Goal: Book appointment/travel/reservation

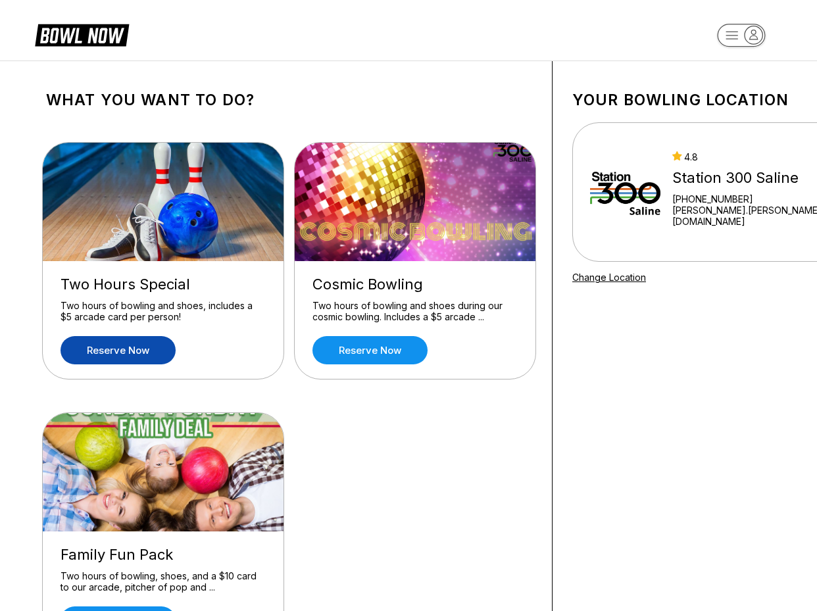
click at [130, 356] on link "Reserve now" at bounding box center [117, 350] width 115 height 28
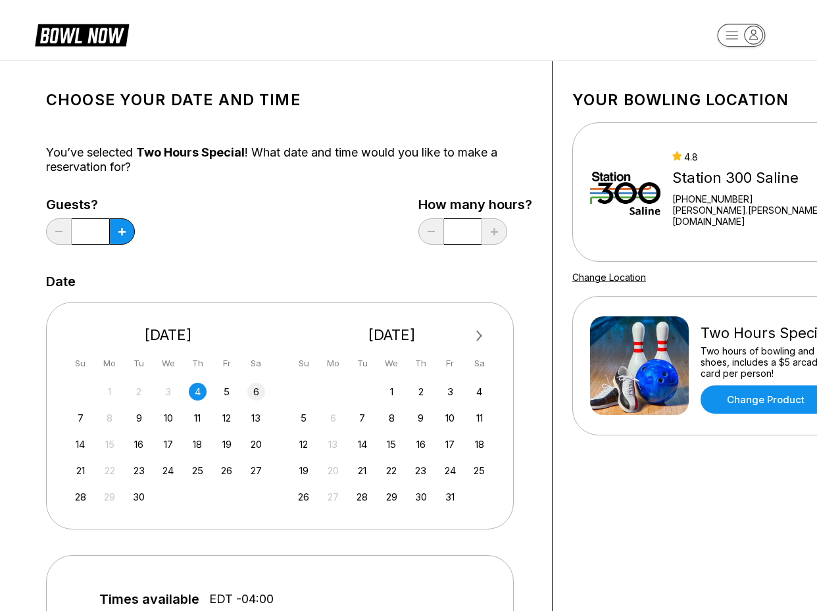
click at [260, 392] on div "6" at bounding box center [256, 392] width 18 height 18
click at [115, 229] on button at bounding box center [122, 231] width 26 height 26
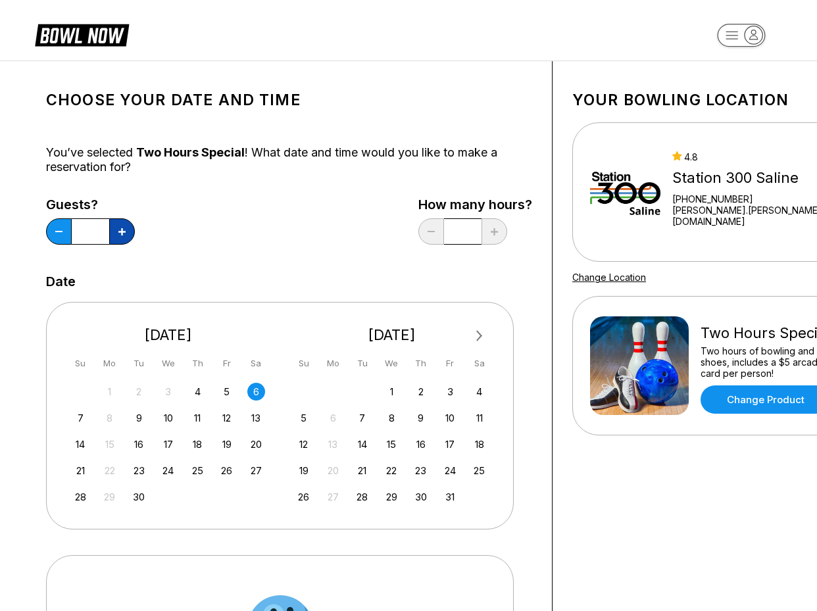
click at [115, 229] on button at bounding box center [122, 231] width 26 height 26
type input "*"
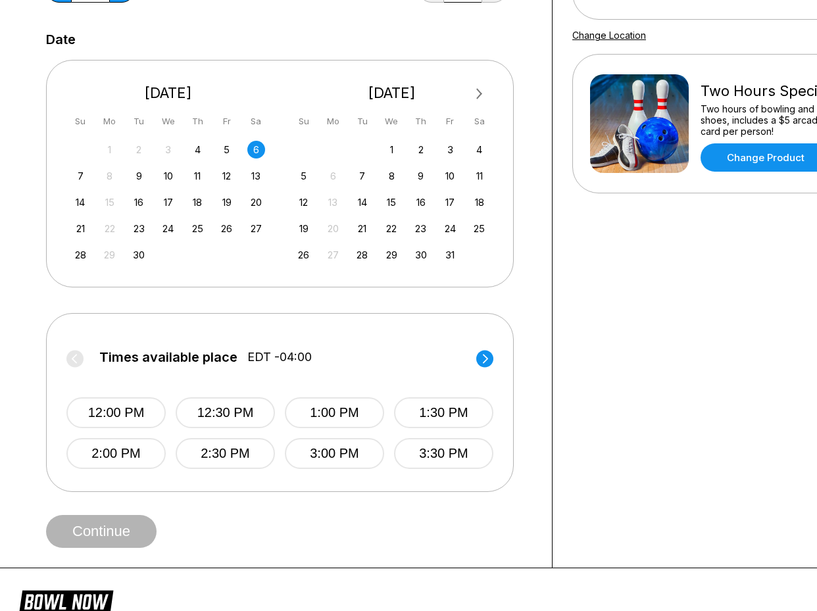
scroll to position [263, 0]
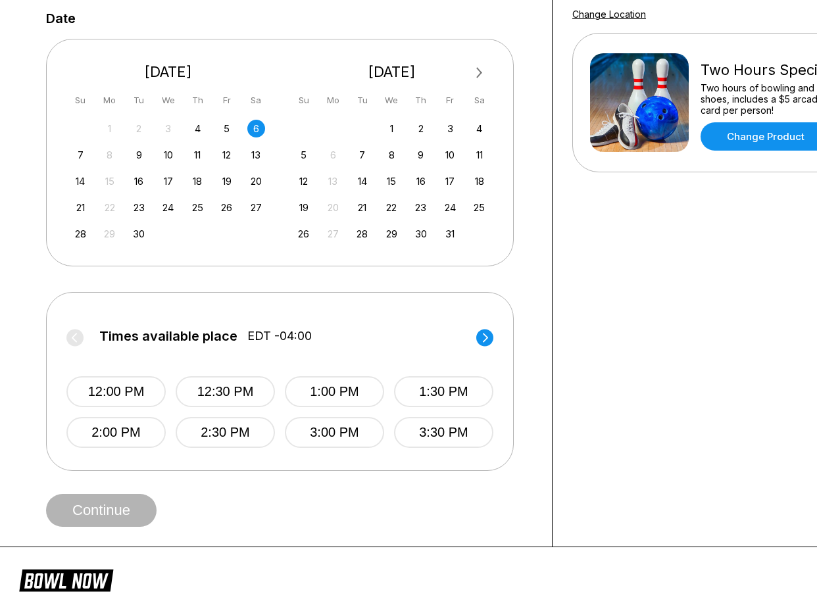
click at [490, 339] on circle at bounding box center [484, 337] width 17 height 17
click at [490, 339] on label "Times available place EDT -04:00" at bounding box center [279, 339] width 427 height 21
